Goal: Communication & Community: Answer question/provide support

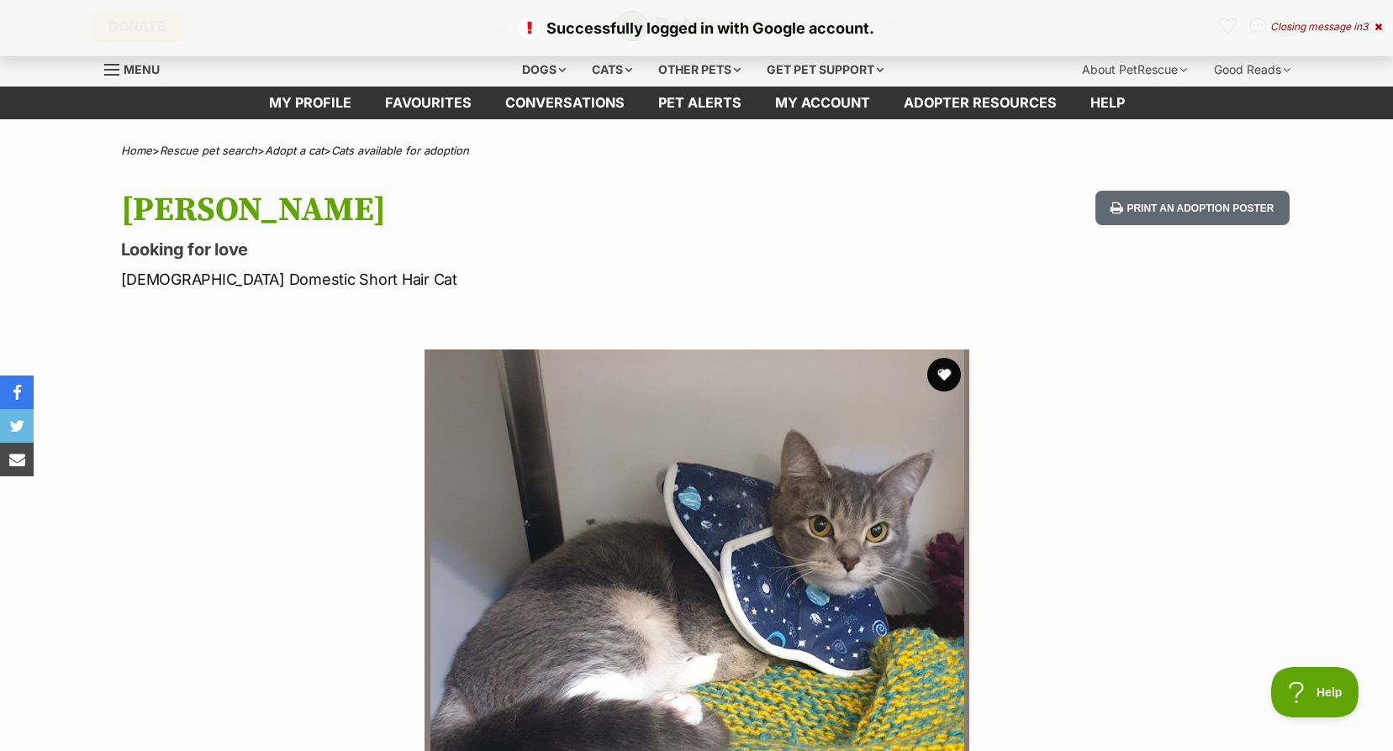
click at [1378, 22] on icon at bounding box center [1378, 27] width 8 height 10
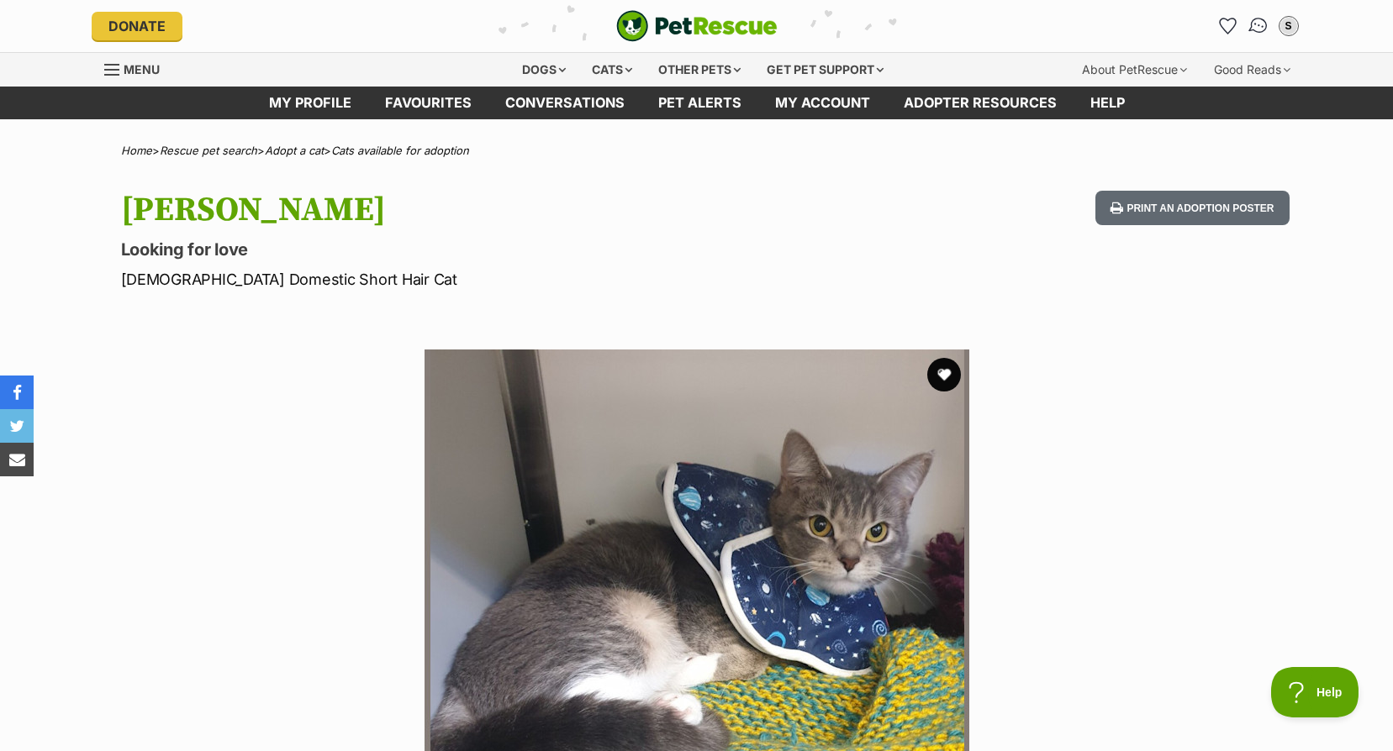
click at [1252, 28] on img "Conversations" at bounding box center [1257, 26] width 23 height 22
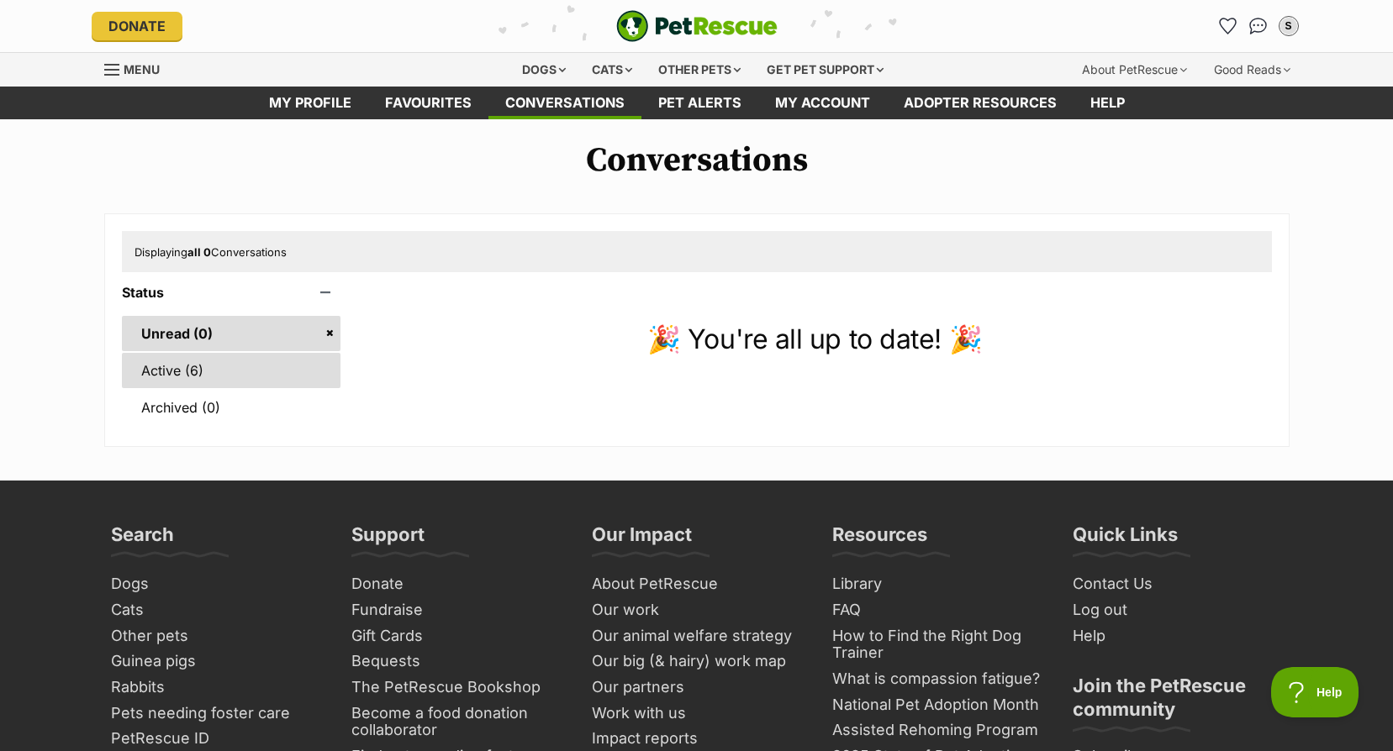
click at [174, 368] on link "Active (6)" at bounding box center [231, 370] width 219 height 35
